Goal: Find specific page/section: Find specific page/section

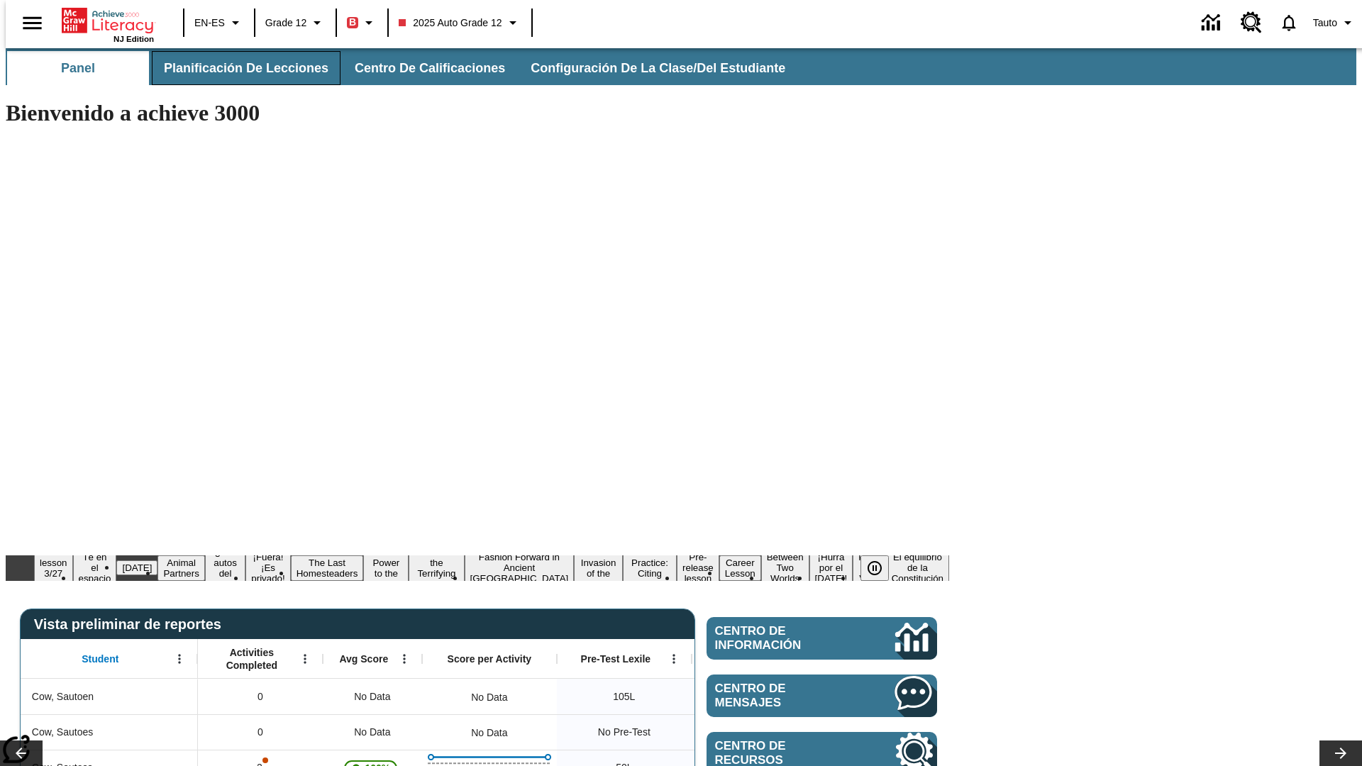
click at [238, 68] on span "Planificación de lecciones" at bounding box center [246, 68] width 165 height 16
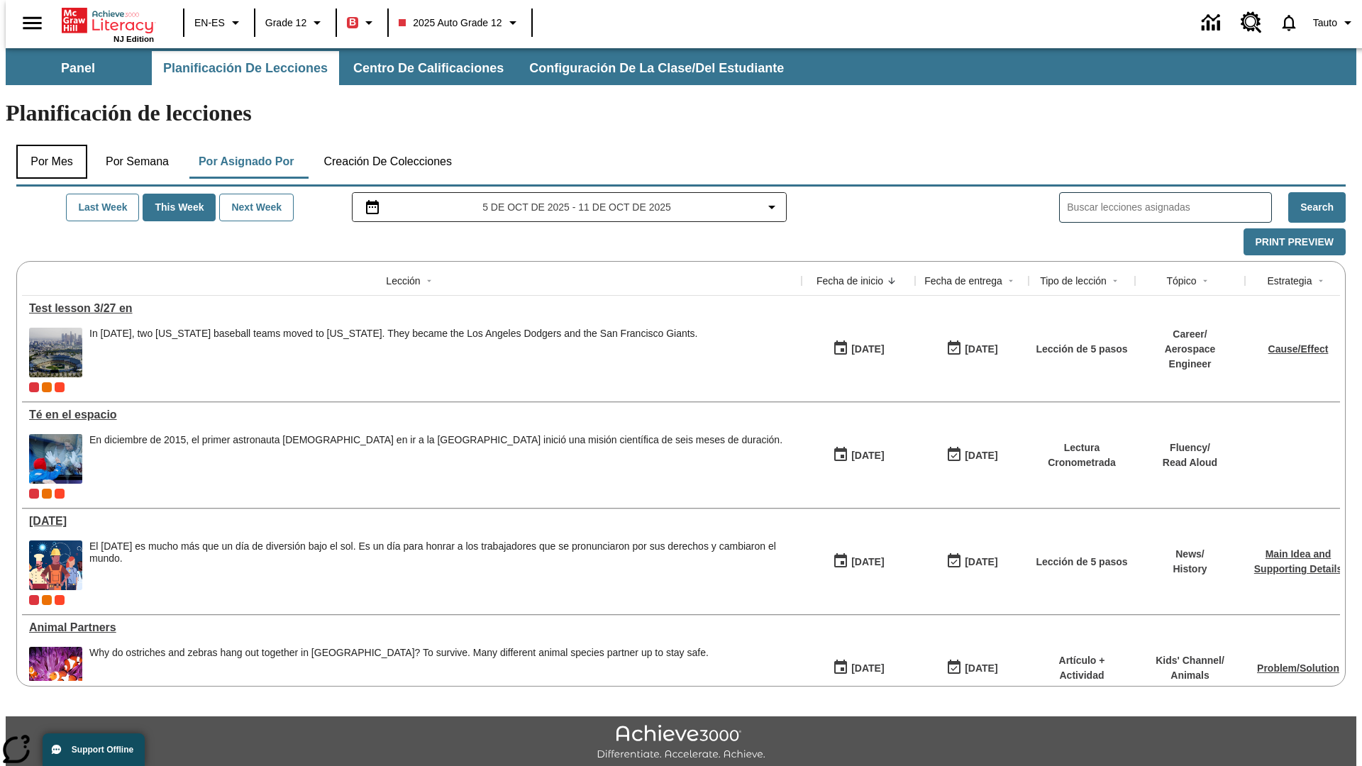
click at [46, 145] on button "Por mes" at bounding box center [51, 162] width 71 height 34
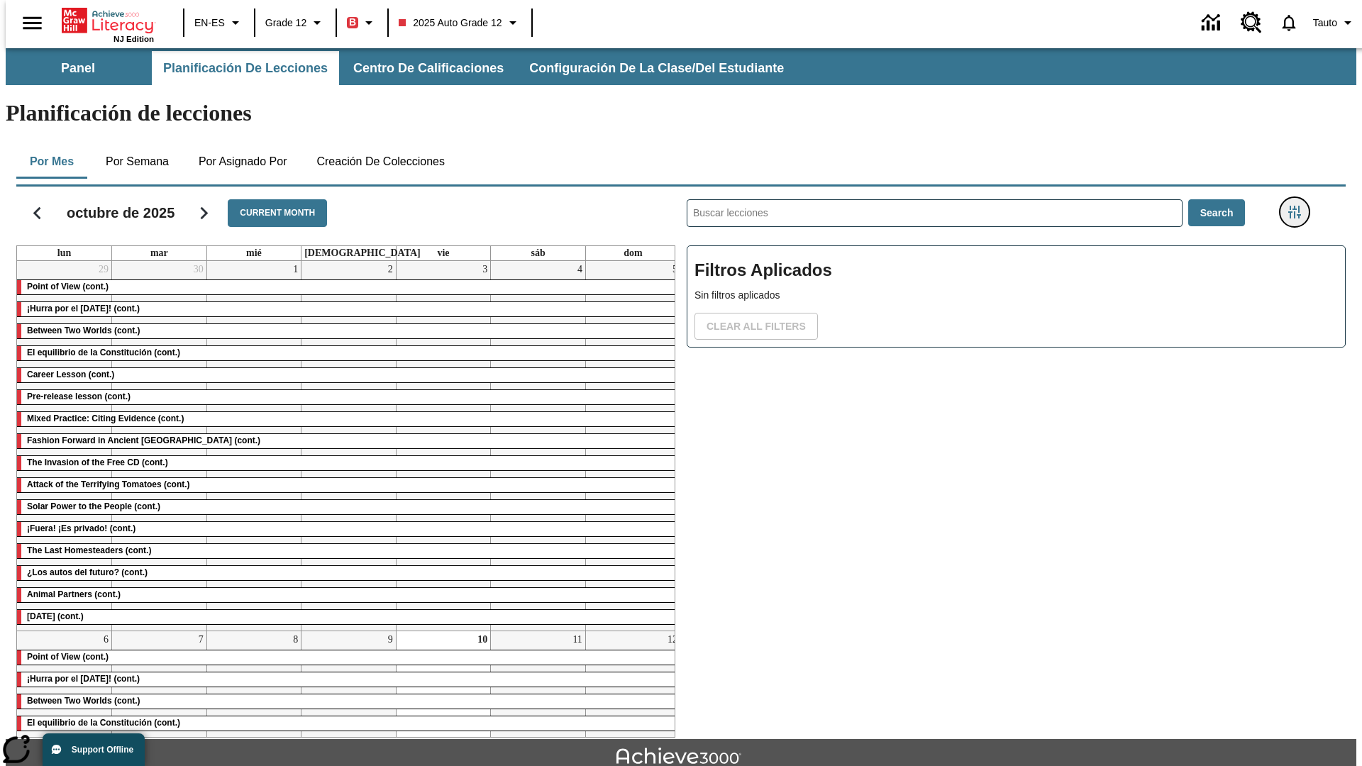
click at [1299, 206] on icon "Menú lateral de filtros" at bounding box center [1294, 212] width 13 height 13
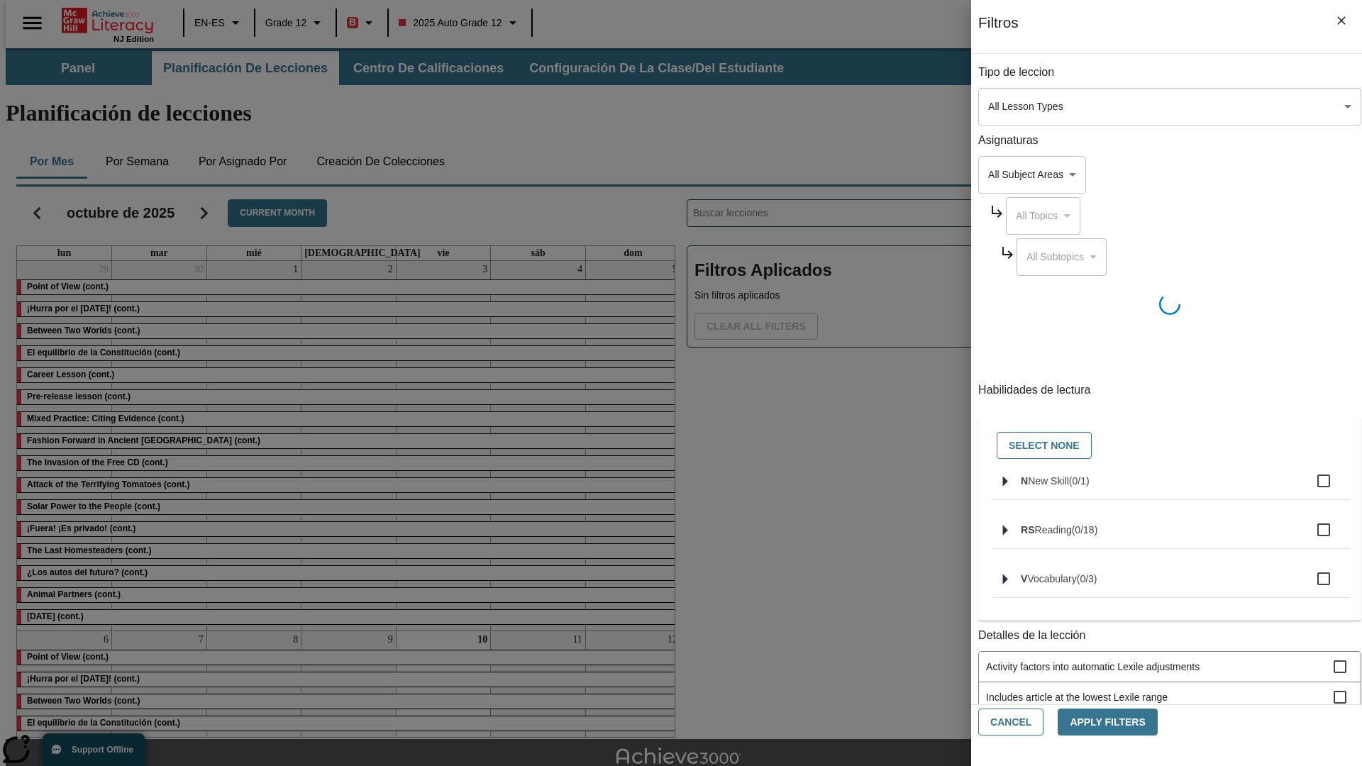
click at [1022, 106] on body "Saltar al contenido principal NJ Edition EN-ES Grade 12 B 2025 Auto Grade 12 0 …" at bounding box center [681, 439] width 1351 height 783
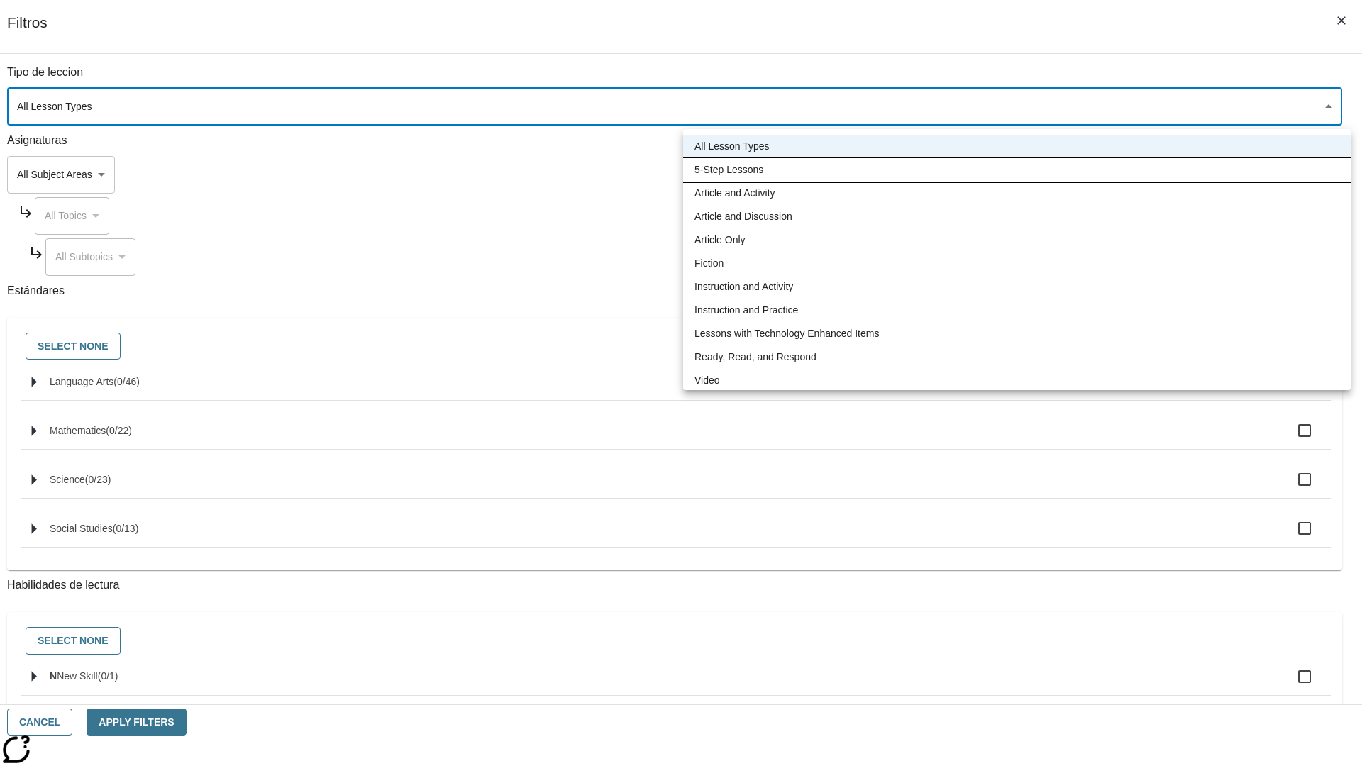
click at [1017, 170] on li "5-Step Lessons" at bounding box center [1017, 169] width 668 height 23
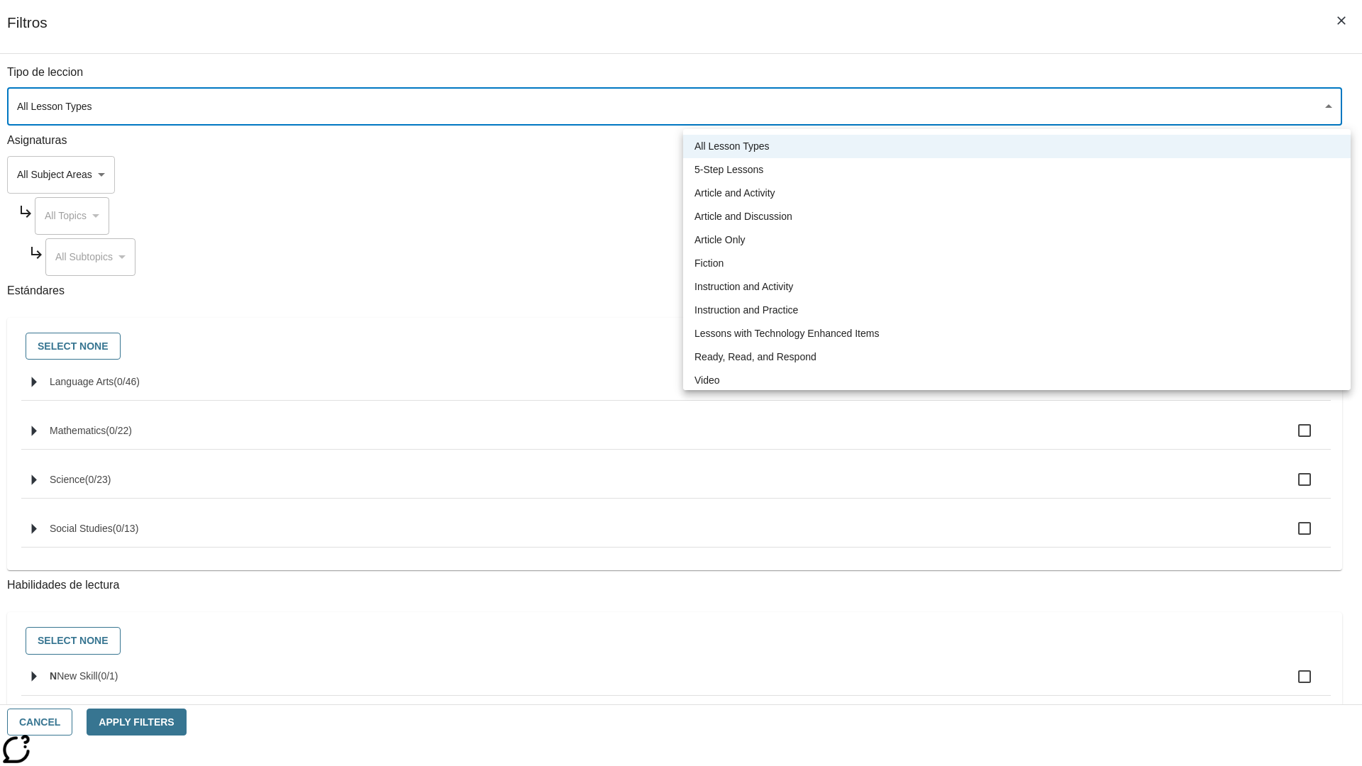
type input "1"
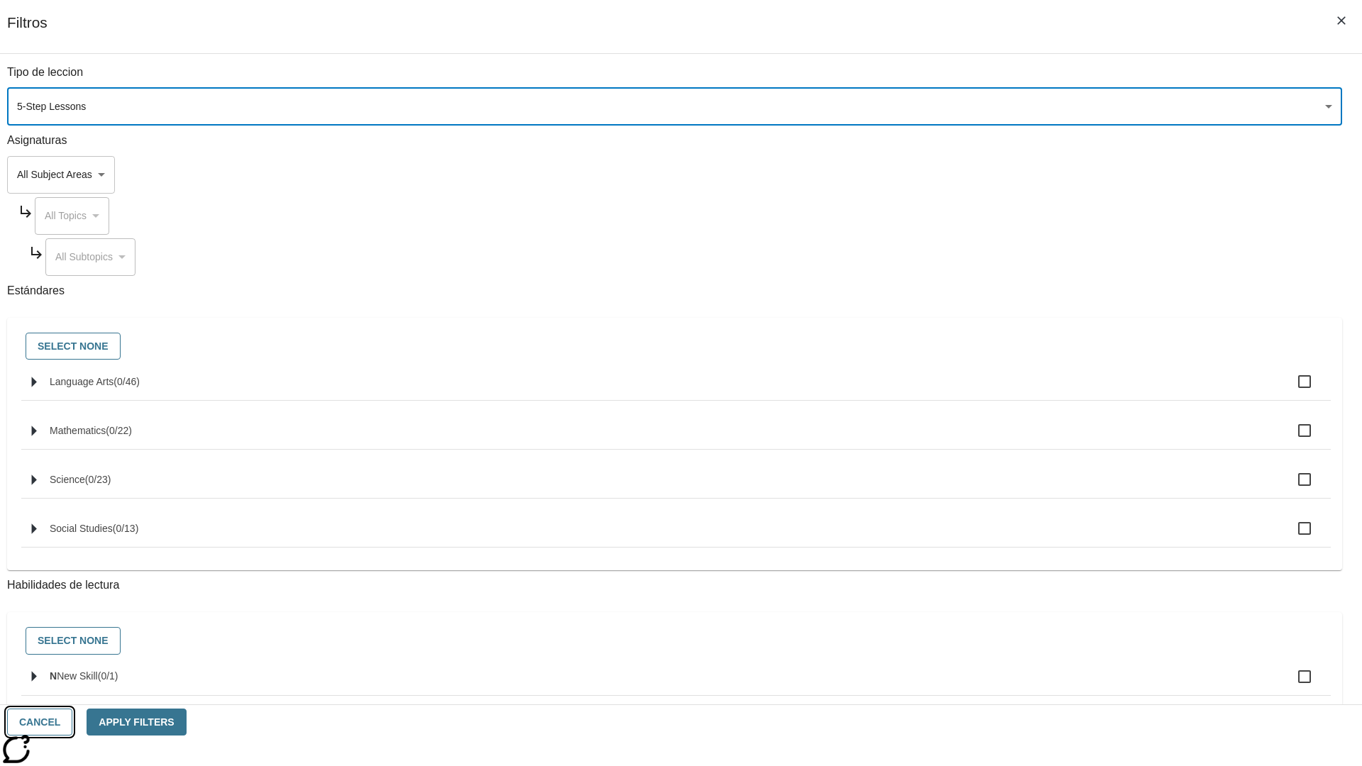
click at [72, 722] on button "Cancel" at bounding box center [39, 723] width 65 height 28
click at [1299, 206] on icon "Menú lateral de filtros" at bounding box center [1294, 212] width 13 height 13
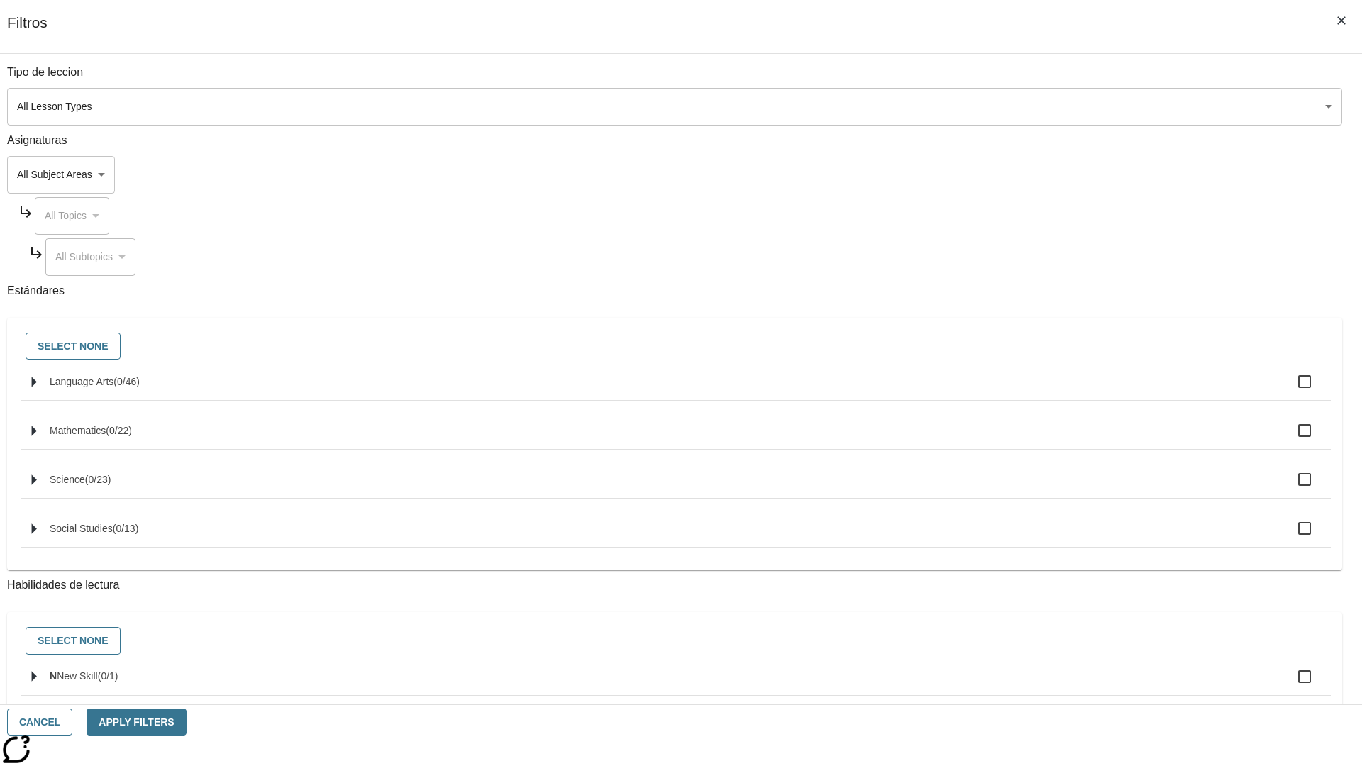
click at [1022, 106] on body "Saltar al contenido principal NJ Edition EN-ES Grade 12 B 2025 Auto Grade 12 0 …" at bounding box center [681, 439] width 1351 height 783
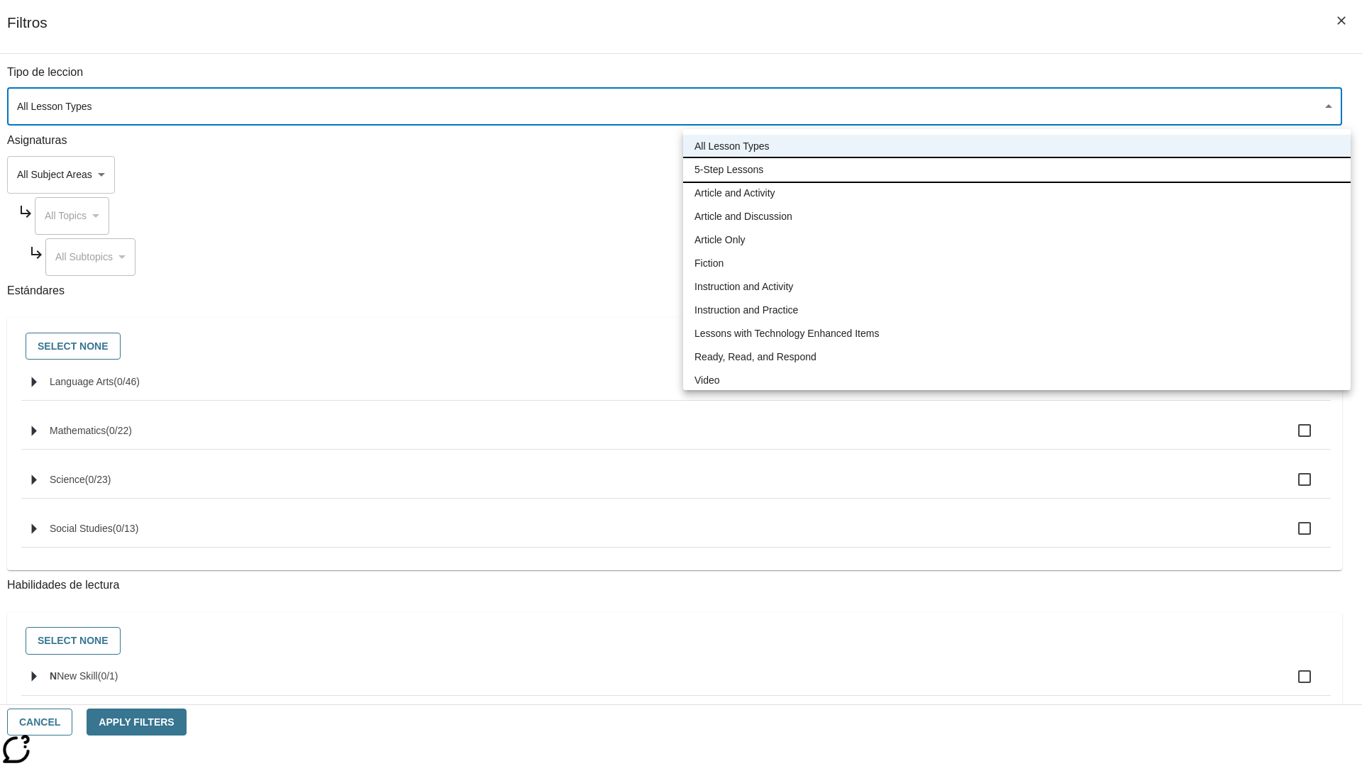
click at [1017, 170] on li "5-Step Lessons" at bounding box center [1017, 169] width 668 height 23
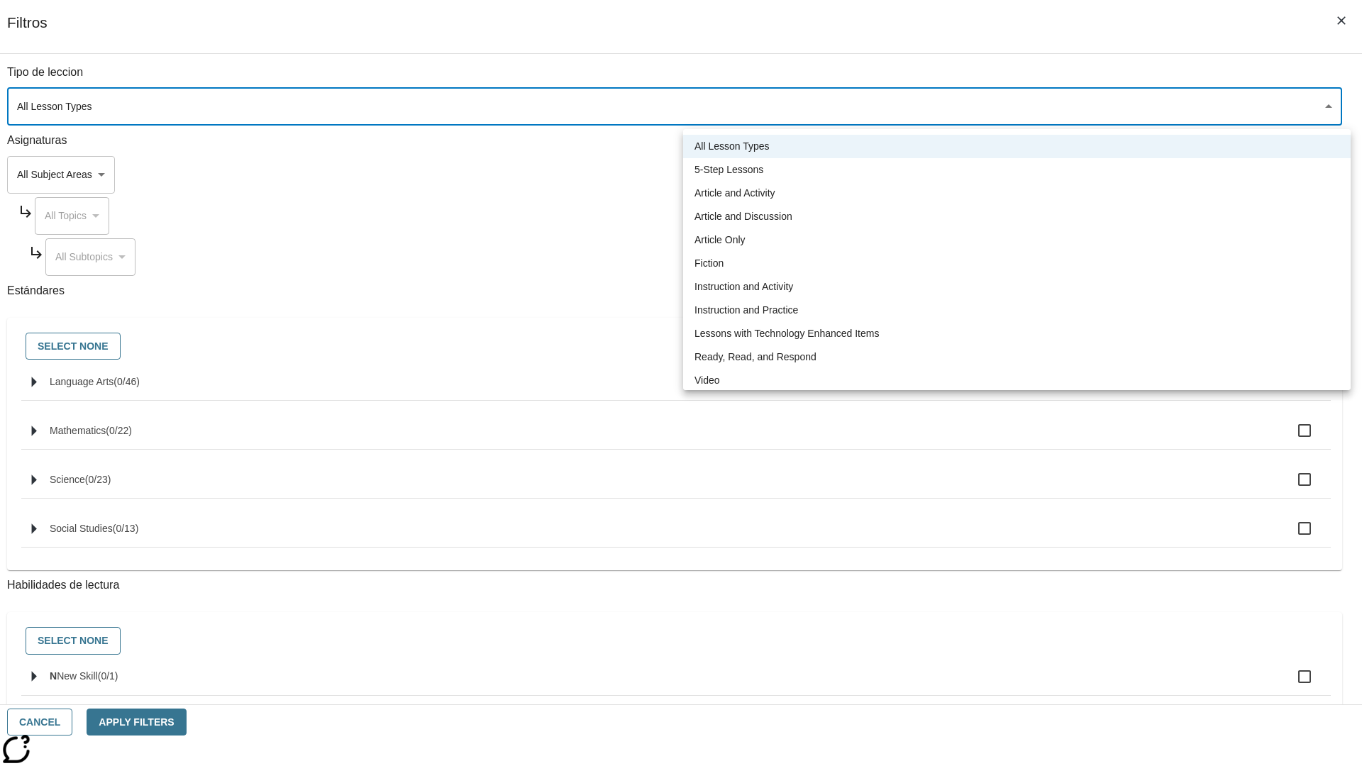
type input "1"
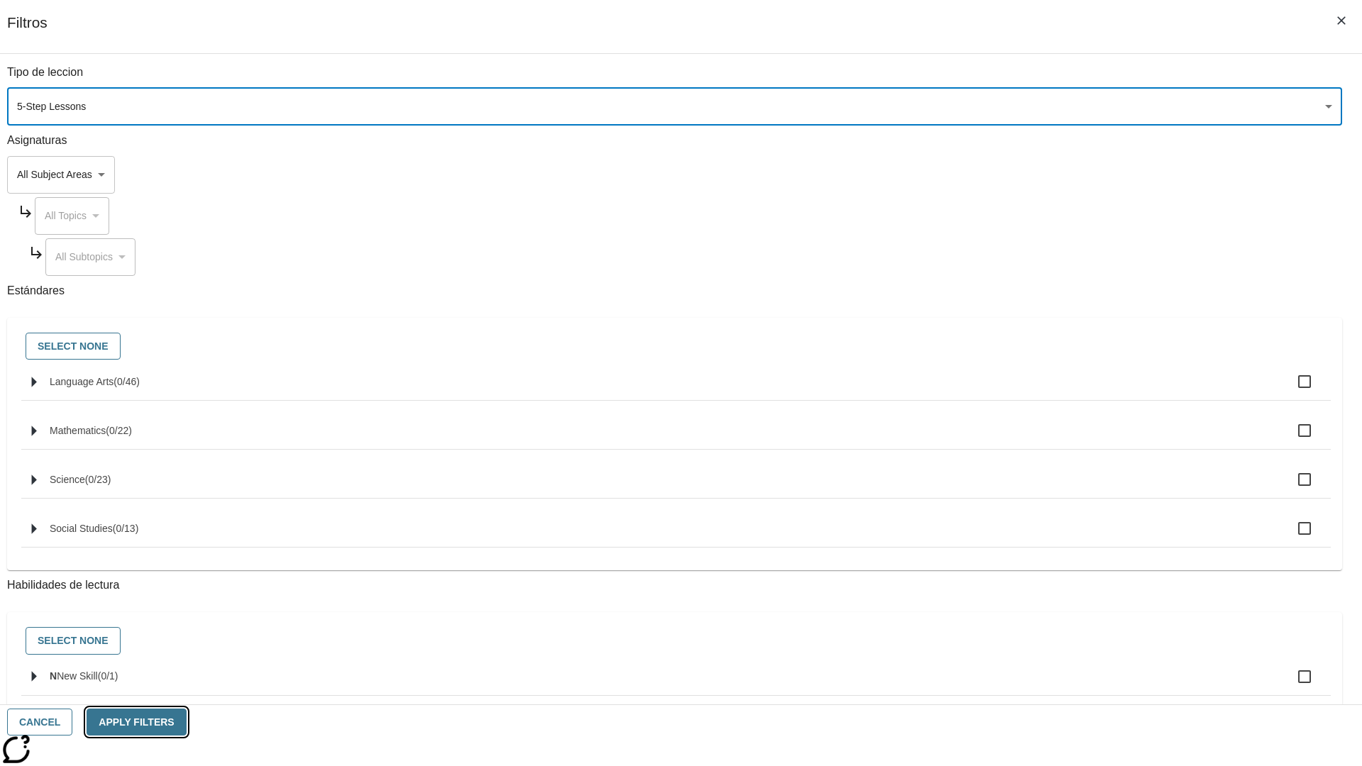
click at [186, 722] on button "Apply Filters" at bounding box center [136, 723] width 99 height 28
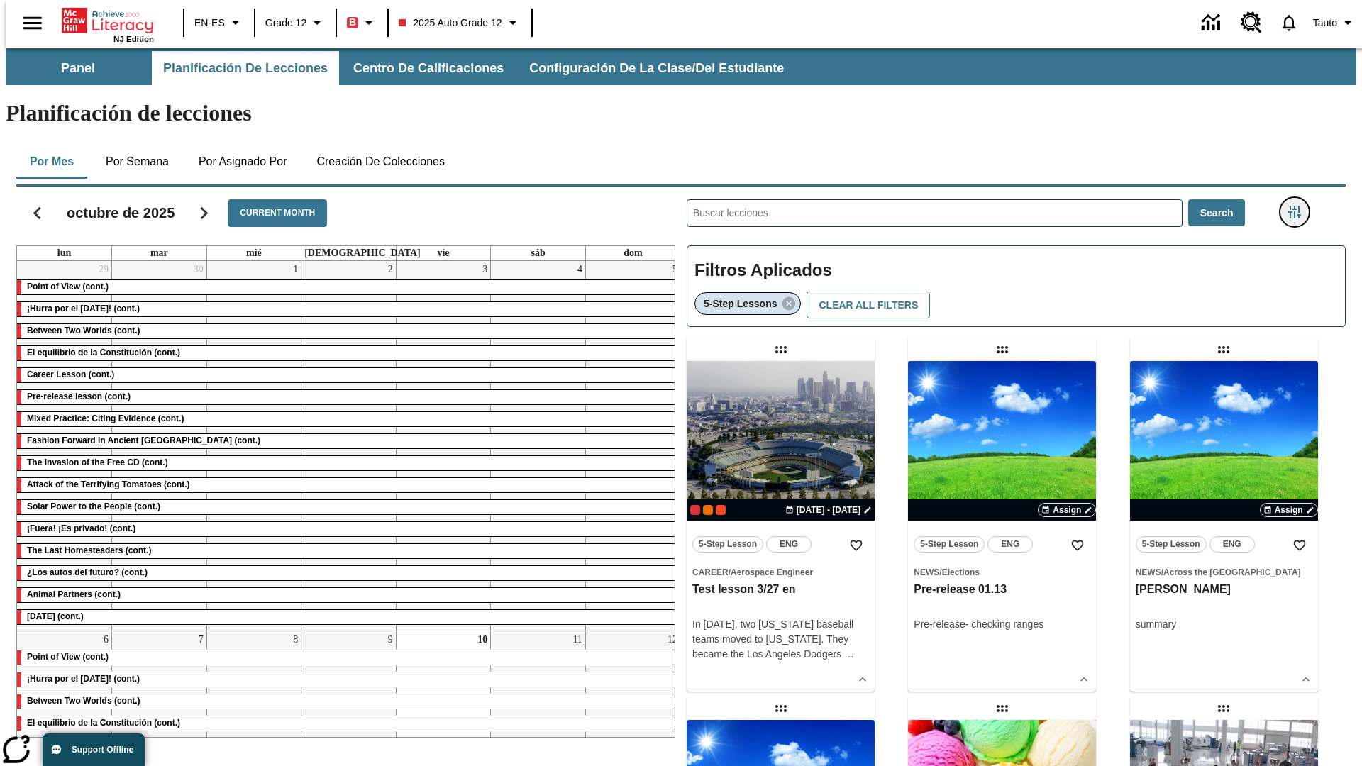
click at [1299, 206] on icon "Menú lateral de filtros" at bounding box center [1294, 212] width 13 height 13
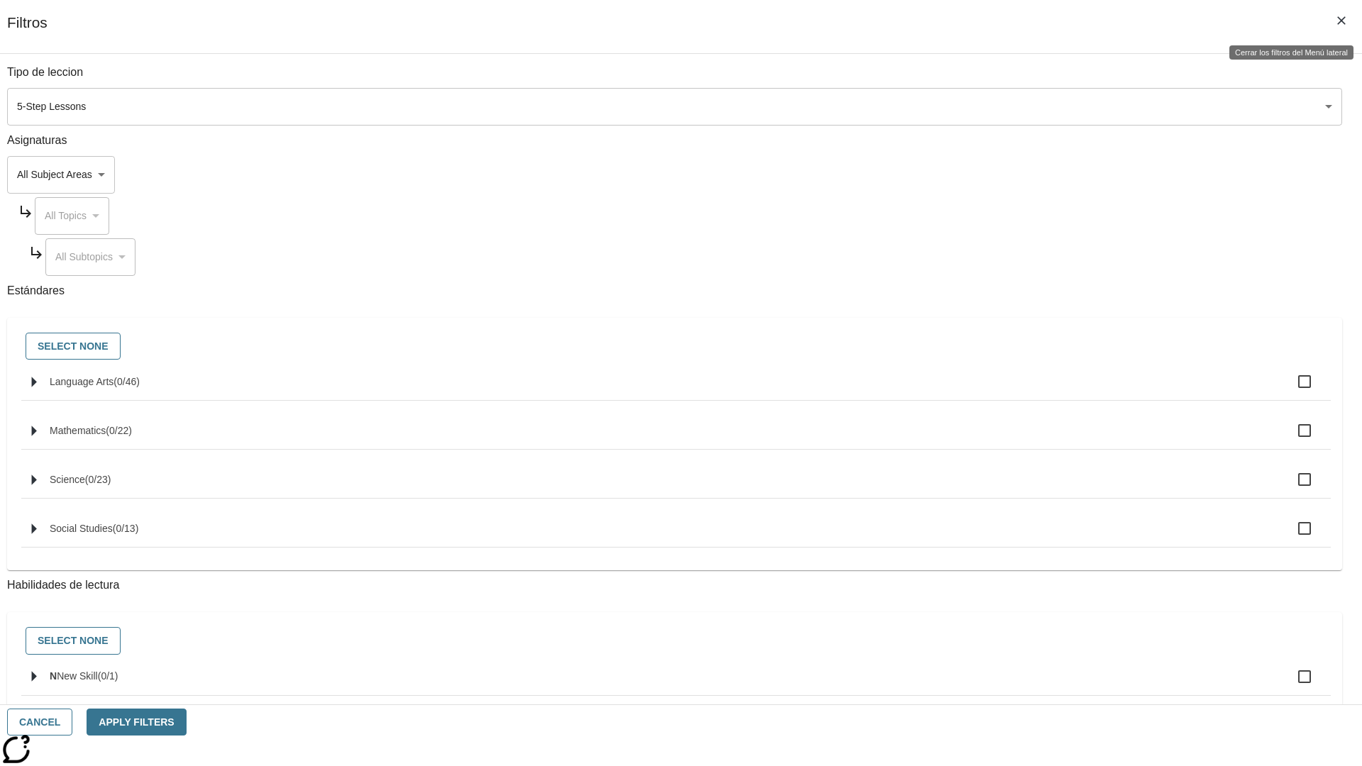
click at [1342, 21] on icon "Cerrar los filtros del Menú lateral" at bounding box center [1341, 20] width 9 height 9
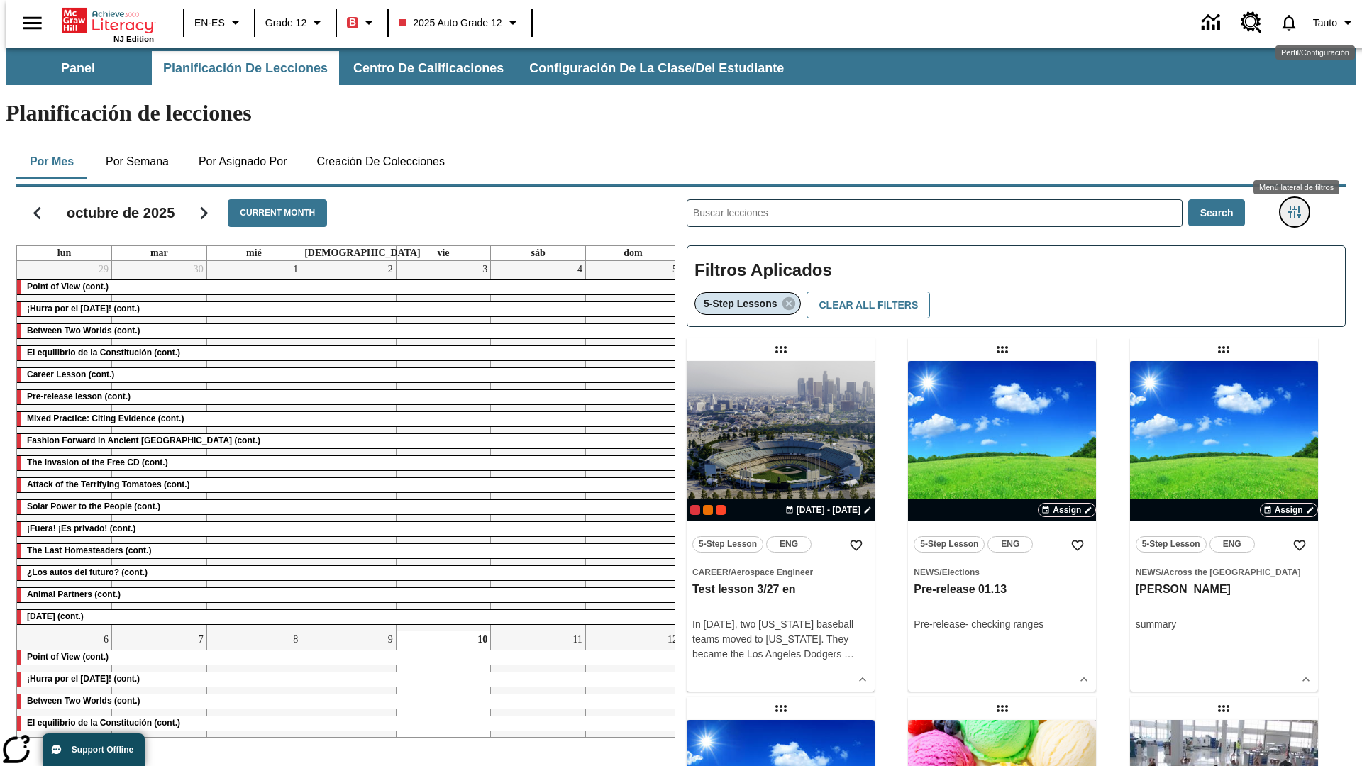
click at [1299, 206] on icon "Menú lateral de filtros" at bounding box center [1294, 212] width 13 height 13
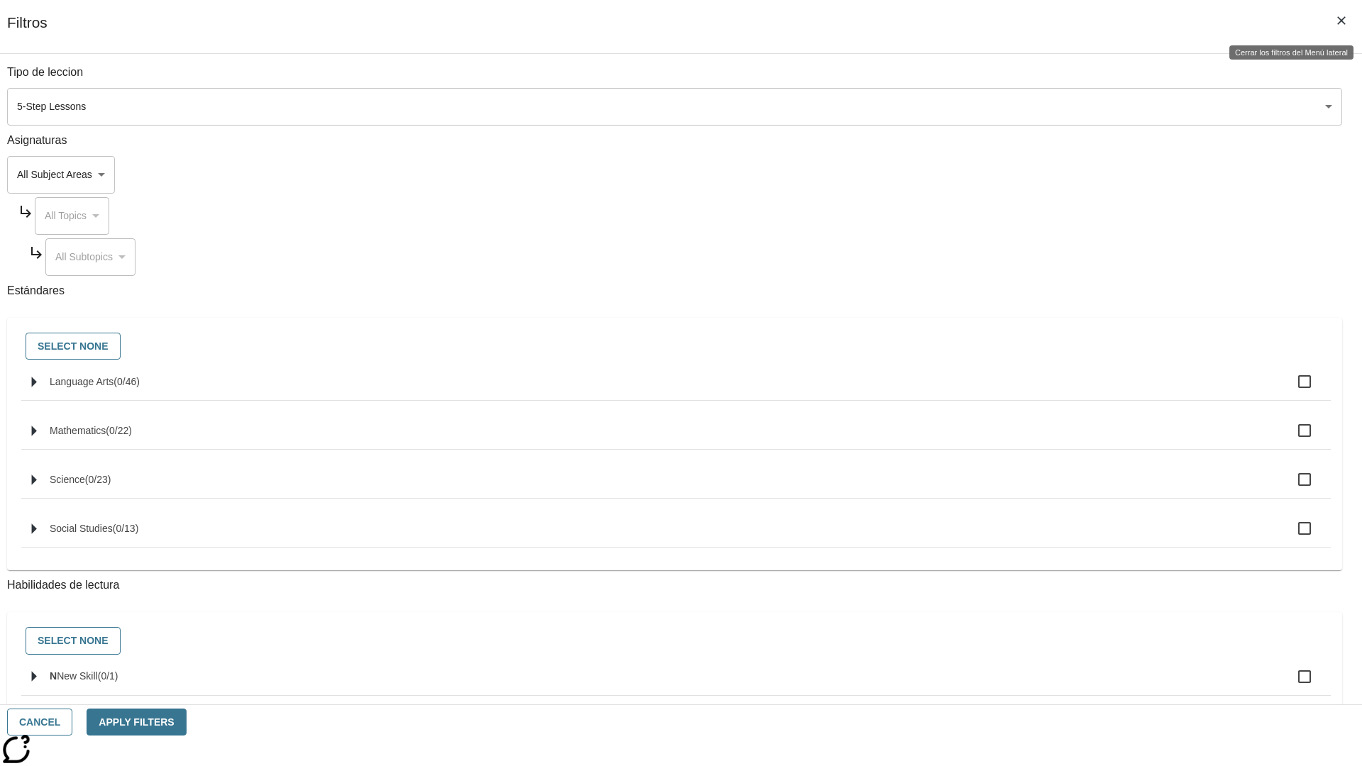
click at [1342, 21] on icon "Cerrar los filtros del Menú lateral" at bounding box center [1341, 20] width 9 height 9
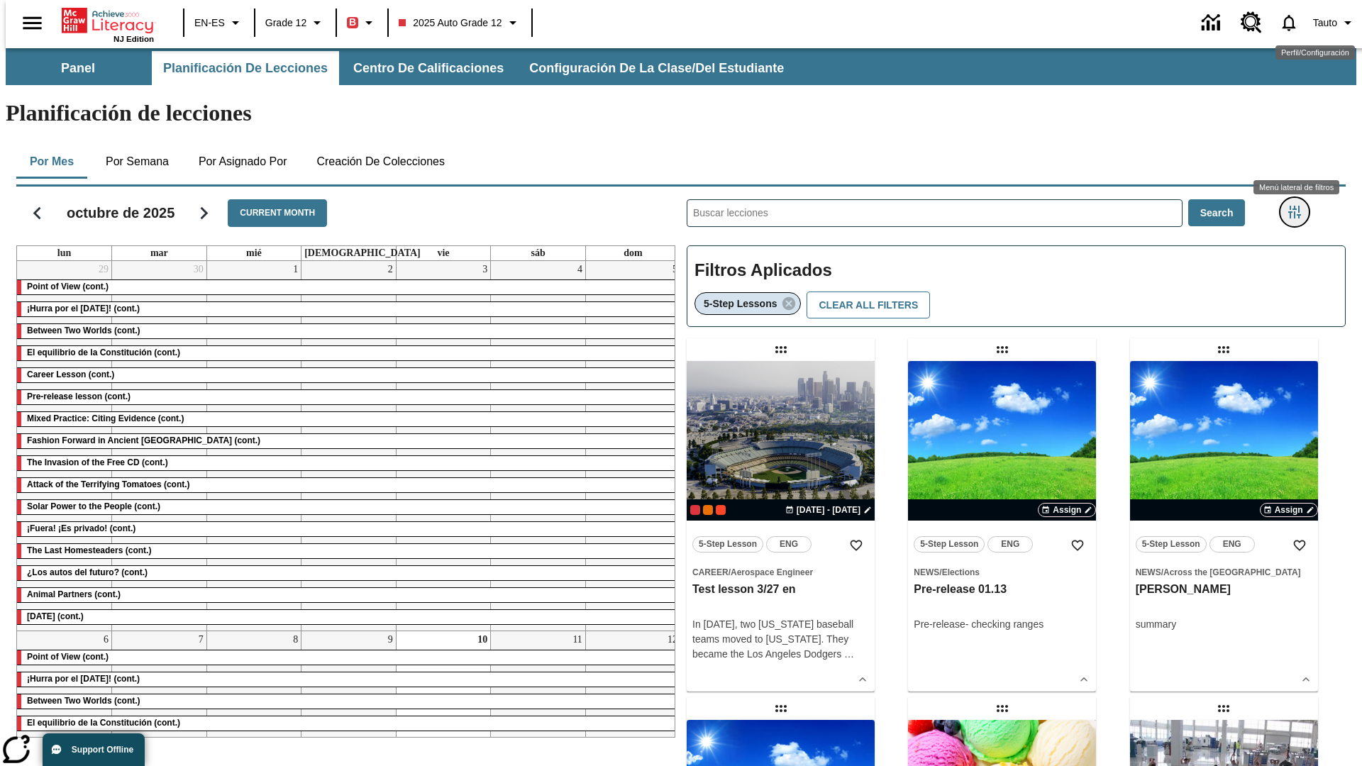
click at [1299, 206] on icon "Menú lateral de filtros" at bounding box center [1294, 212] width 13 height 13
